Goal: Task Accomplishment & Management: Manage account settings

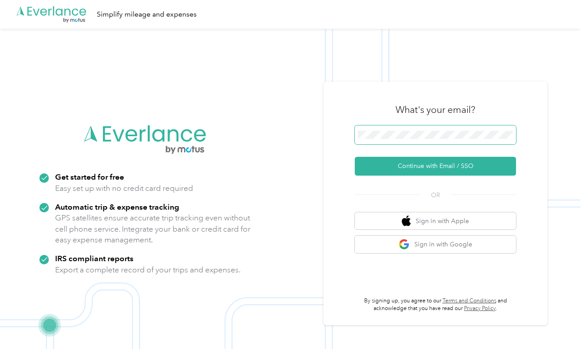
click at [427, 125] on span at bounding box center [435, 134] width 161 height 19
click at [427, 140] on span at bounding box center [435, 134] width 161 height 19
click at [434, 179] on div "What's your email? Continue with Email / SSO OR Sign in with Apple Sign in with…" at bounding box center [435, 203] width 161 height 219
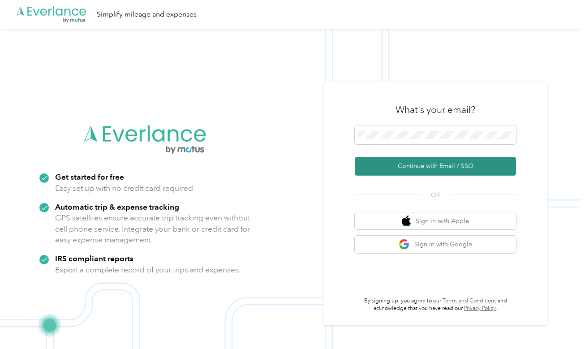
click at [439, 168] on button "Continue with Email / SSO" at bounding box center [435, 166] width 161 height 19
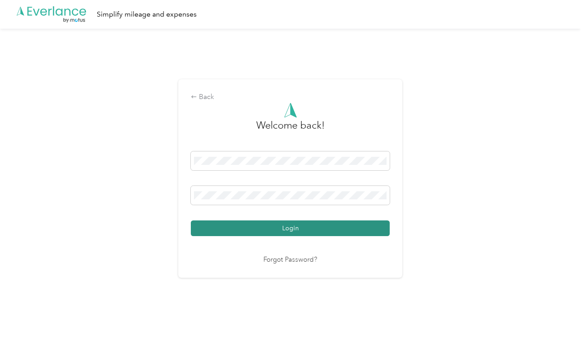
click at [292, 228] on button "Login" at bounding box center [290, 228] width 199 height 16
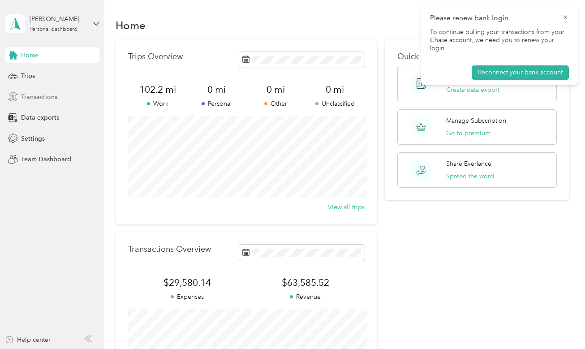
click at [48, 94] on span "Transactions" at bounding box center [39, 96] width 36 height 9
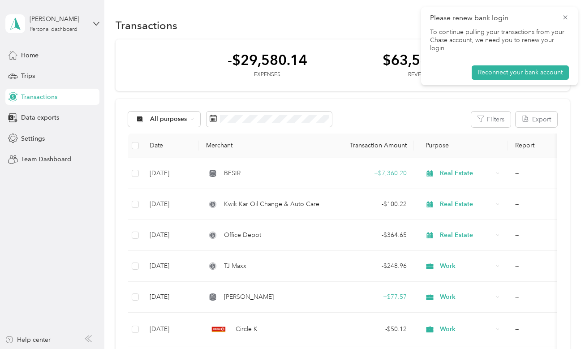
click at [562, 13] on span "Please renew bank login" at bounding box center [499, 18] width 139 height 11
click at [561, 11] on div "Please renew bank login To continue pulling your transactions from your Chase a…" at bounding box center [499, 46] width 157 height 78
click at [570, 19] on div "Please renew bank login To continue pulling your transactions from your Chase a…" at bounding box center [499, 46] width 157 height 78
click at [565, 18] on icon at bounding box center [565, 17] width 7 height 8
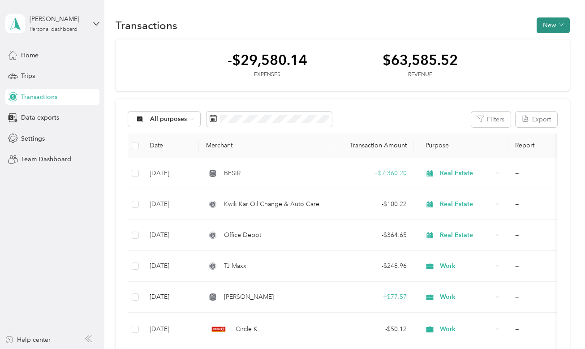
click at [562, 26] on button "New" at bounding box center [553, 25] width 33 height 16
click at [544, 56] on span "Revenue" at bounding box center [556, 57] width 25 height 9
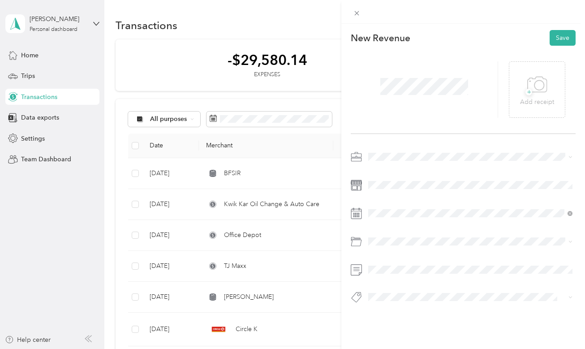
click at [443, 125] on div "+ Add receipt" at bounding box center [463, 90] width 225 height 88
click at [382, 173] on span "Work" at bounding box center [379, 173] width 15 height 8
click at [393, 314] on span "Revenue" at bounding box center [389, 312] width 22 height 8
click at [557, 45] on button "Save" at bounding box center [563, 38] width 26 height 16
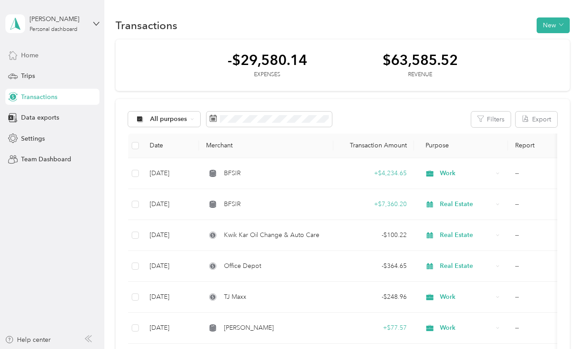
click at [40, 60] on div "Home" at bounding box center [52, 55] width 94 height 16
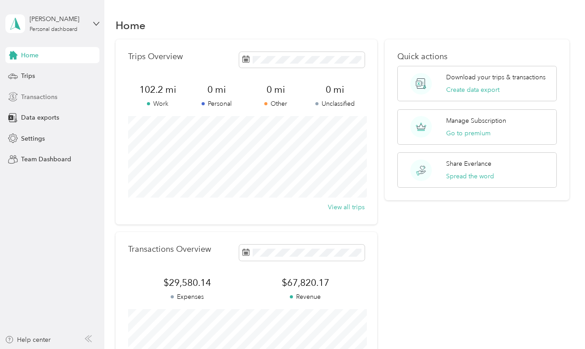
click at [46, 97] on span "Transactions" at bounding box center [39, 96] width 36 height 9
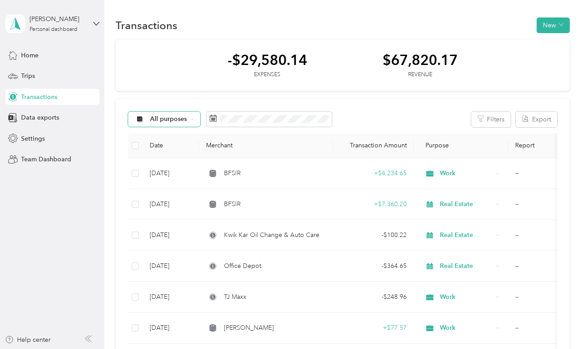
click at [158, 122] on span "All purposes" at bounding box center [168, 119] width 37 height 6
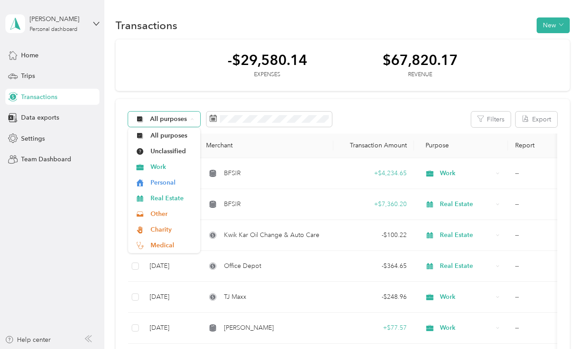
click at [158, 122] on span "All purposes" at bounding box center [168, 119] width 37 height 6
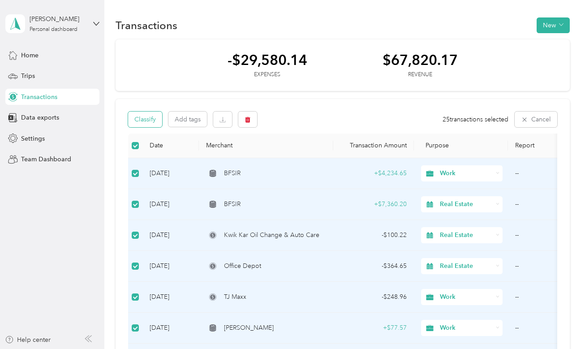
click at [141, 118] on button "Classify" at bounding box center [145, 120] width 34 height 16
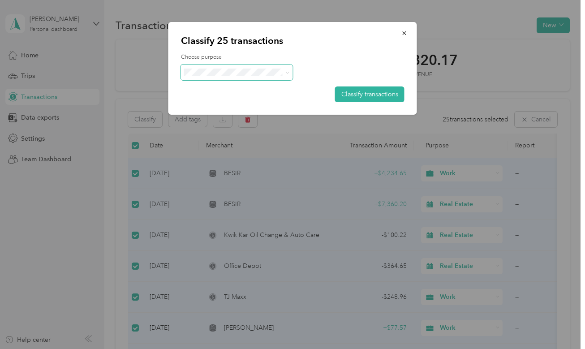
click at [250, 77] on span at bounding box center [237, 73] width 112 height 16
click at [247, 88] on span "Work" at bounding box center [244, 88] width 83 height 9
click at [378, 92] on button "Classify transactions" at bounding box center [369, 94] width 69 height 16
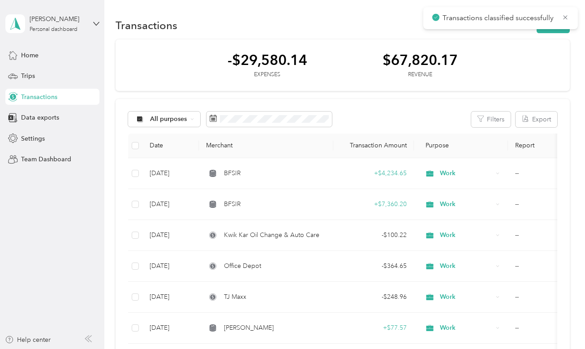
click at [168, 62] on div "-$29,580.14 Expenses $67,820.17 Revenue" at bounding box center [343, 65] width 454 height 52
click at [52, 55] on div "Home" at bounding box center [52, 55] width 94 height 16
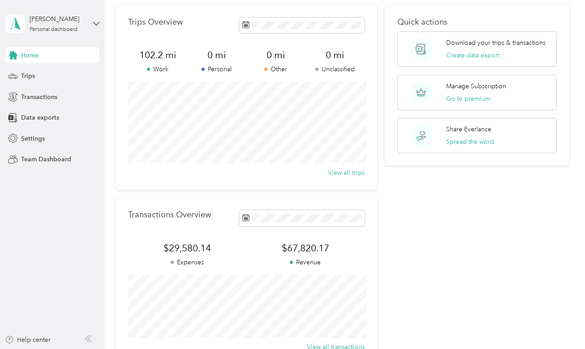
scroll to position [28, 0]
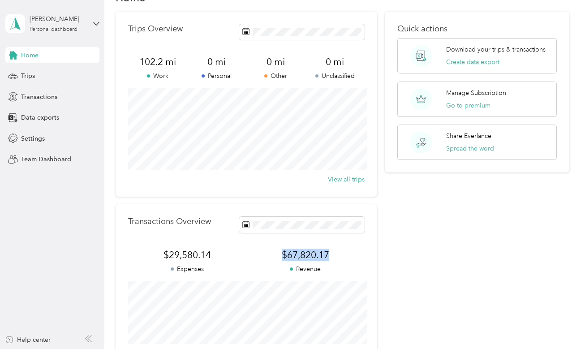
drag, startPoint x: 343, startPoint y: 254, endPoint x: 255, endPoint y: 253, distance: 87.4
click at [255, 253] on span "$67,820.17" at bounding box center [305, 255] width 118 height 13
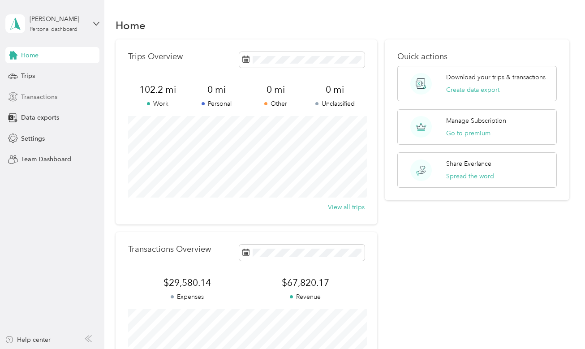
click at [41, 92] on span "Transactions" at bounding box center [39, 96] width 36 height 9
